Goal: Task Accomplishment & Management: Complete application form

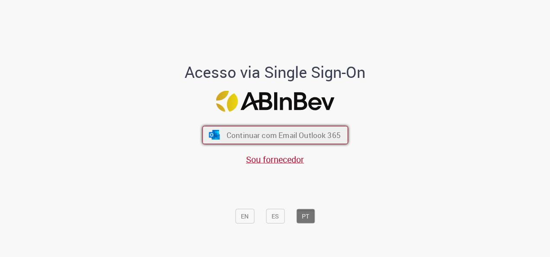
click at [274, 136] on span "Continuar com Email Outlook 365" at bounding box center [283, 135] width 114 height 10
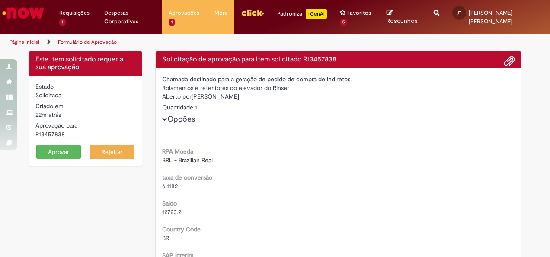
click at [64, 154] on button "Aprovar" at bounding box center [58, 151] width 45 height 15
